Goal: Transaction & Acquisition: Subscribe to service/newsletter

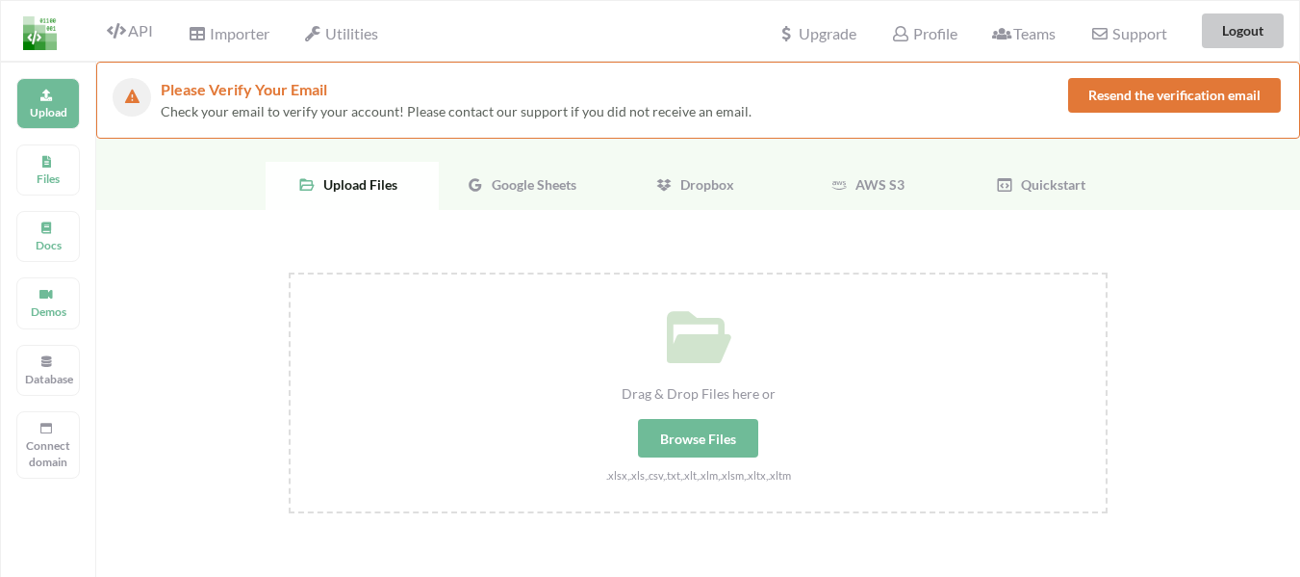
click at [1237, 30] on button "Logout" at bounding box center [1243, 30] width 82 height 35
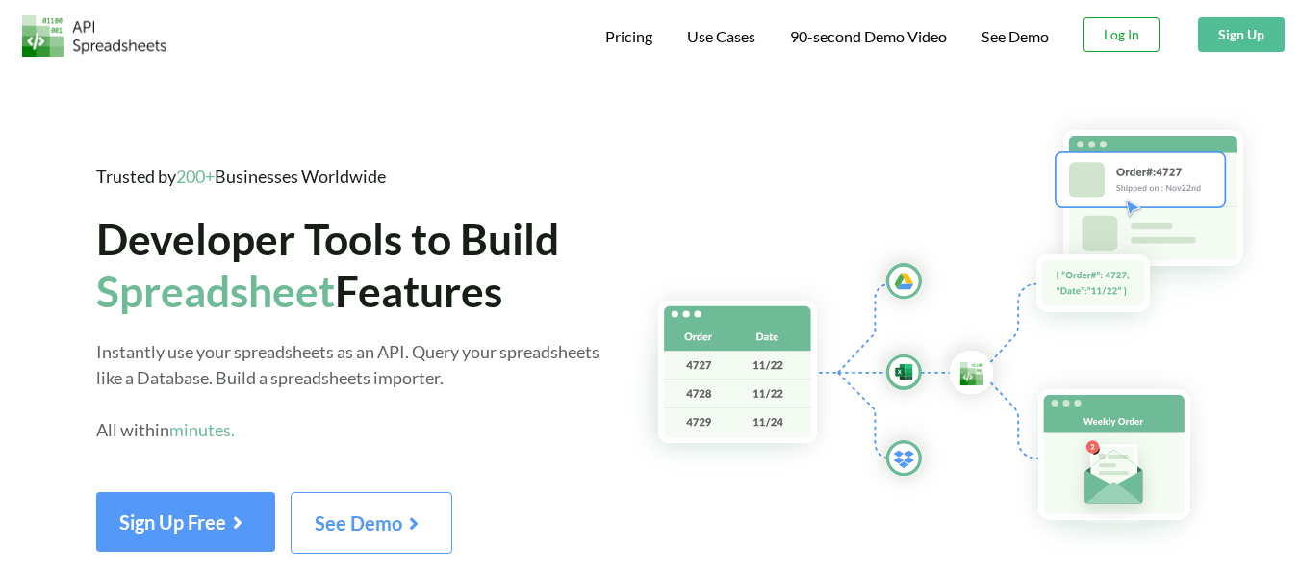
click at [1121, 29] on button "Log In" at bounding box center [1122, 34] width 76 height 35
click at [1233, 34] on button "Sign Up" at bounding box center [1241, 34] width 87 height 35
click at [1230, 36] on button "Sign Up" at bounding box center [1241, 34] width 87 height 35
click at [622, 37] on span "Pricing" at bounding box center [628, 38] width 47 height 23
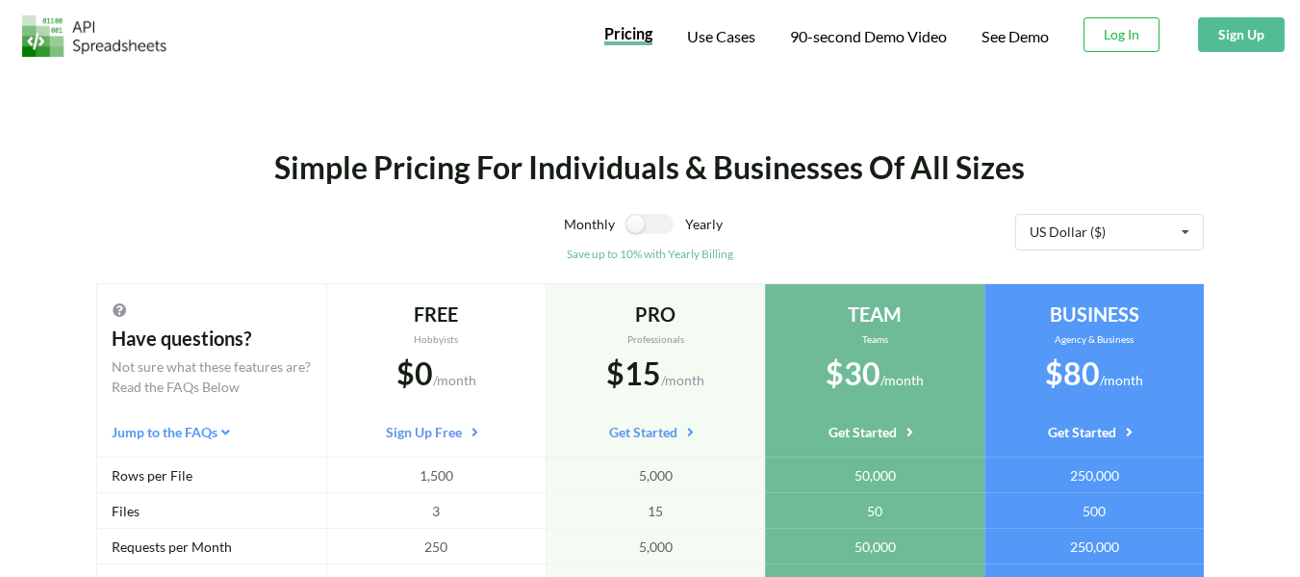
click at [1249, 33] on button "Sign Up" at bounding box center [1241, 34] width 87 height 35
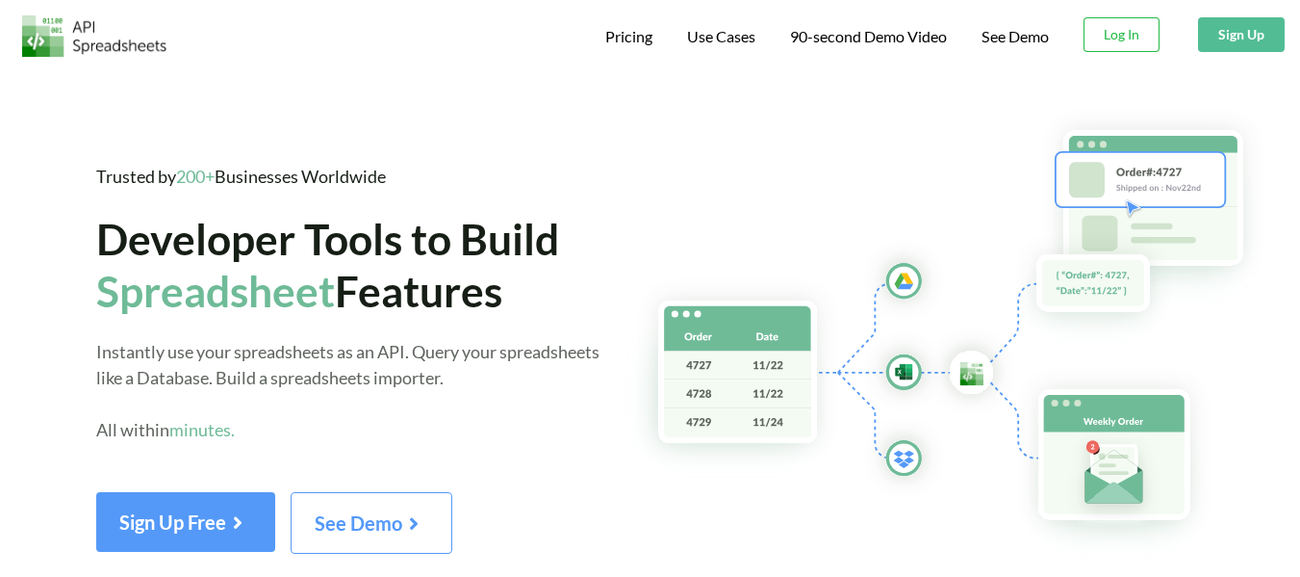
click at [1236, 38] on button "Sign Up" at bounding box center [1241, 34] width 87 height 35
click at [1106, 40] on button "Log In" at bounding box center [1122, 34] width 76 height 35
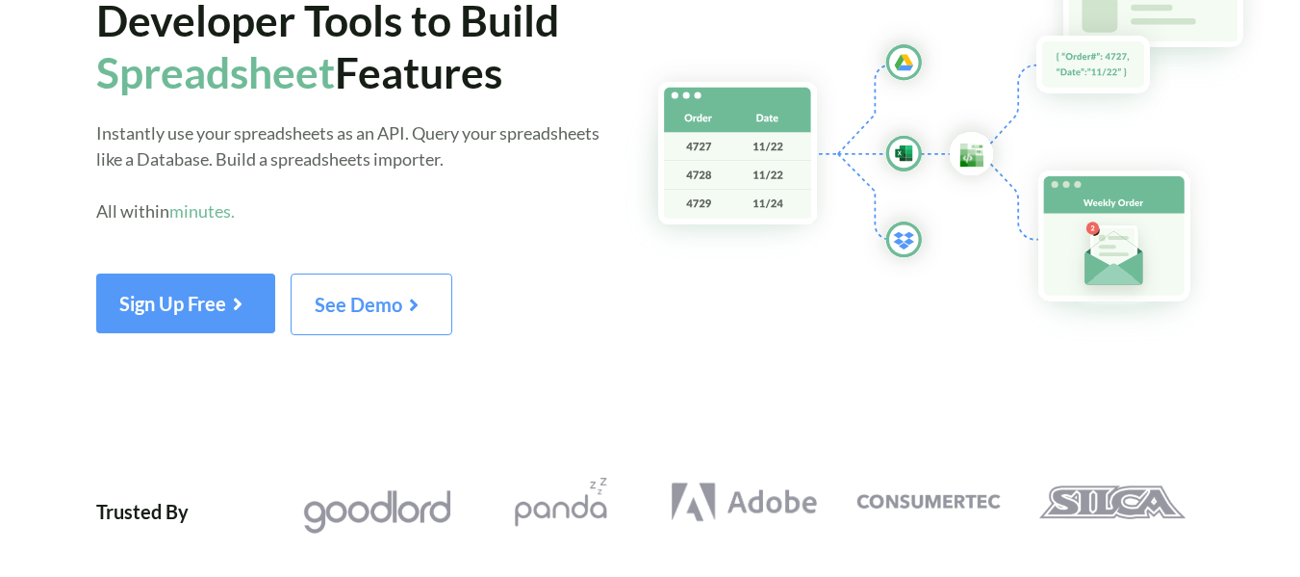
scroll to position [289, 0]
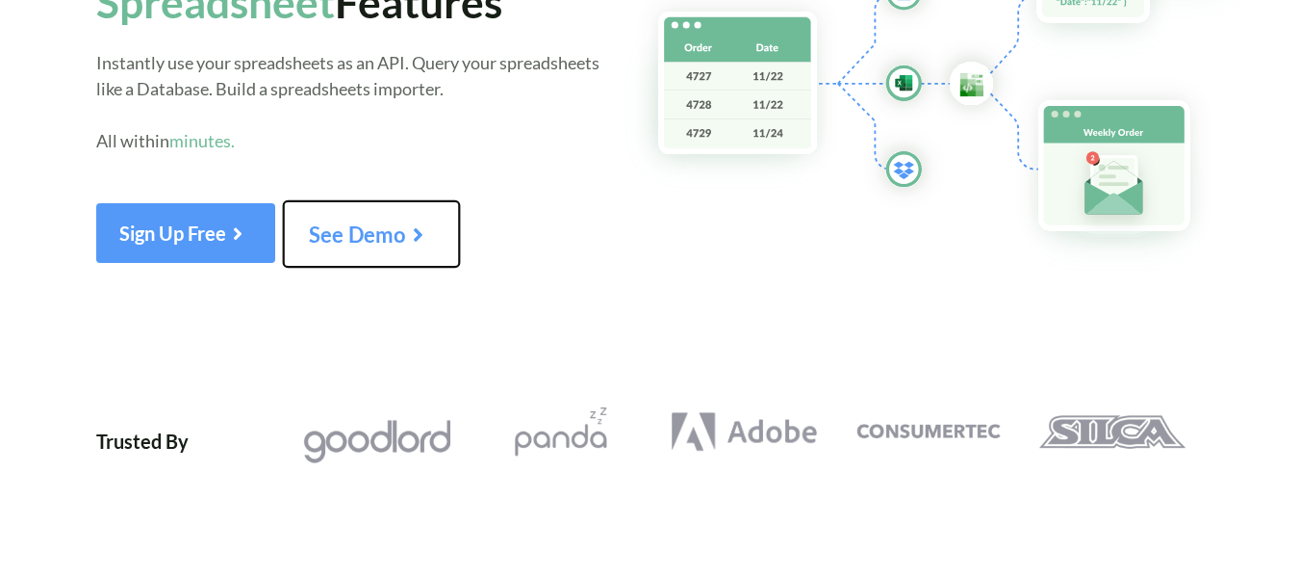
click at [397, 246] on span "See Demo" at bounding box center [371, 233] width 125 height 25
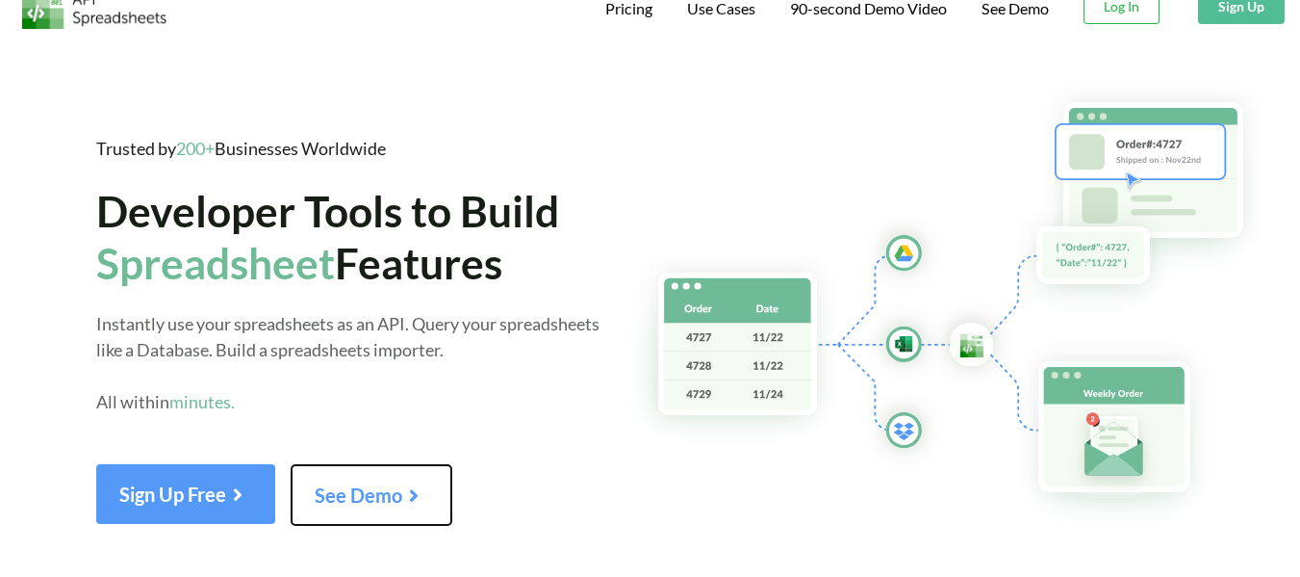
scroll to position [0, 0]
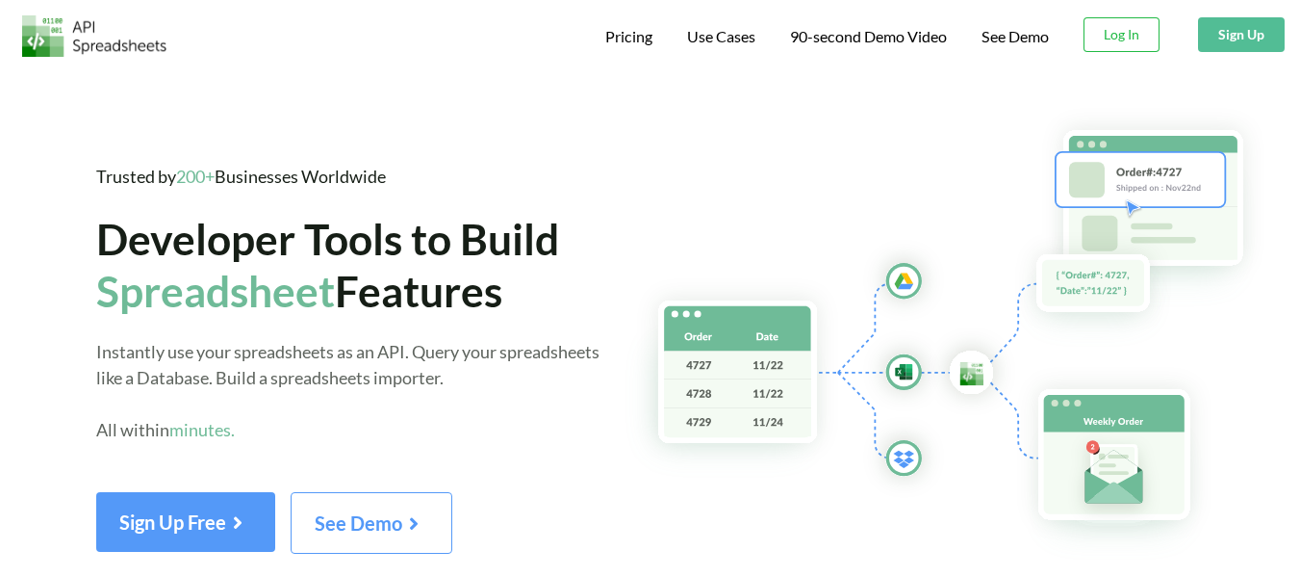
click at [1237, 36] on button "Sign Up" at bounding box center [1241, 34] width 87 height 35
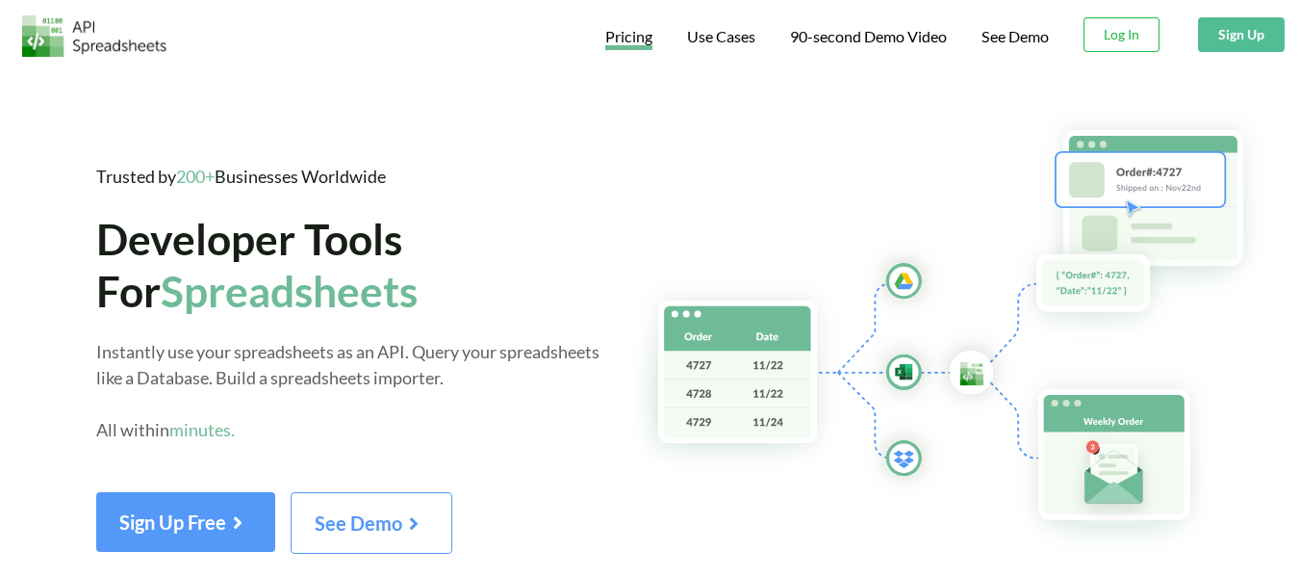
click at [636, 41] on span "Pricing" at bounding box center [628, 38] width 47 height 23
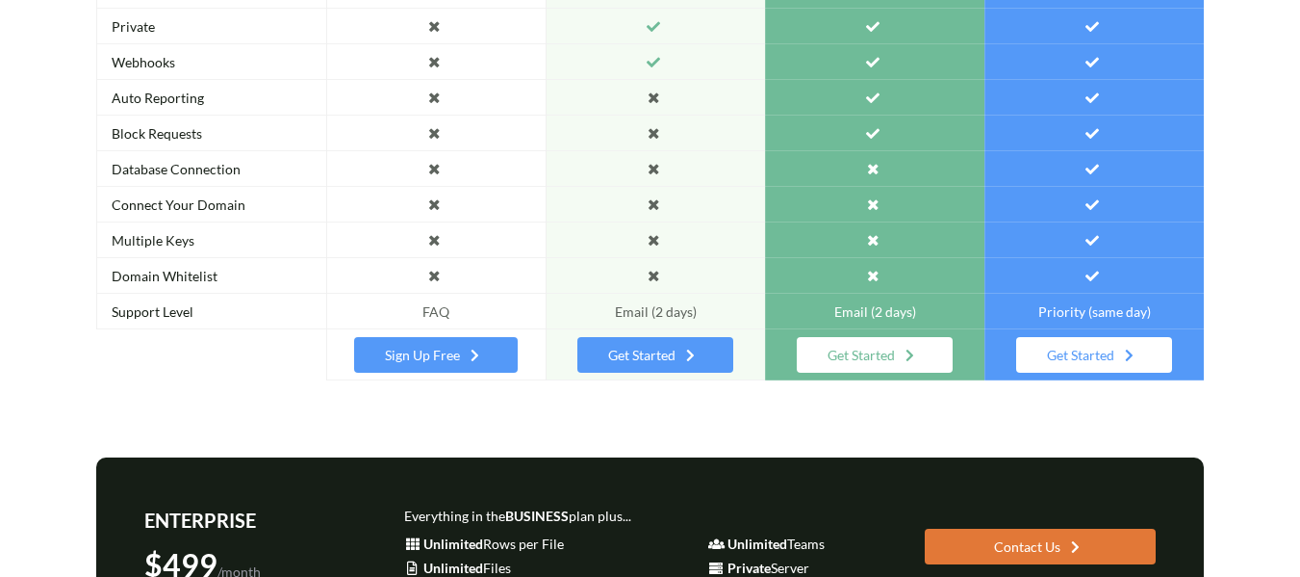
scroll to position [674, 0]
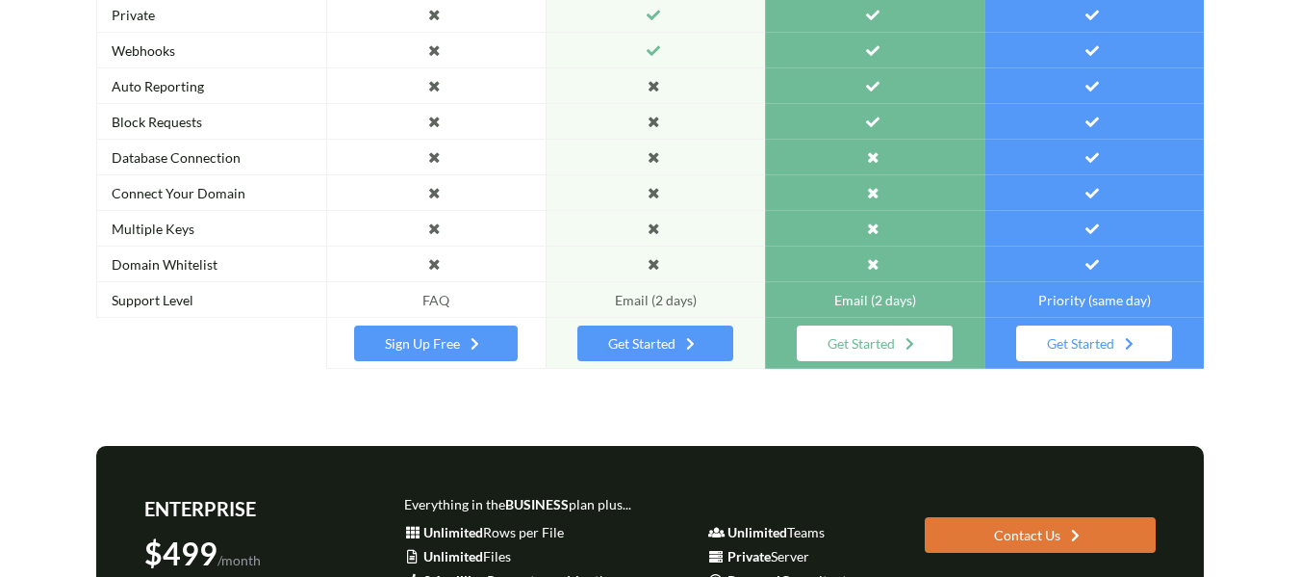
click at [658, 349] on div "Get Started" at bounding box center [654, 343] width 155 height 36
